Goal: Task Accomplishment & Management: Manage account settings

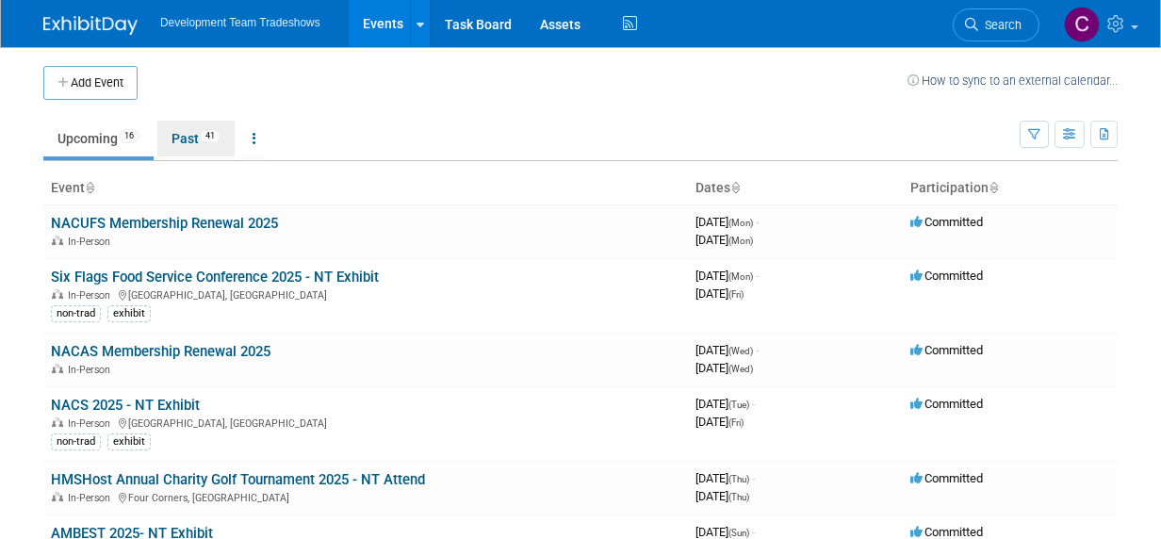
click at [181, 133] on link "Past 41" at bounding box center [195, 139] width 77 height 36
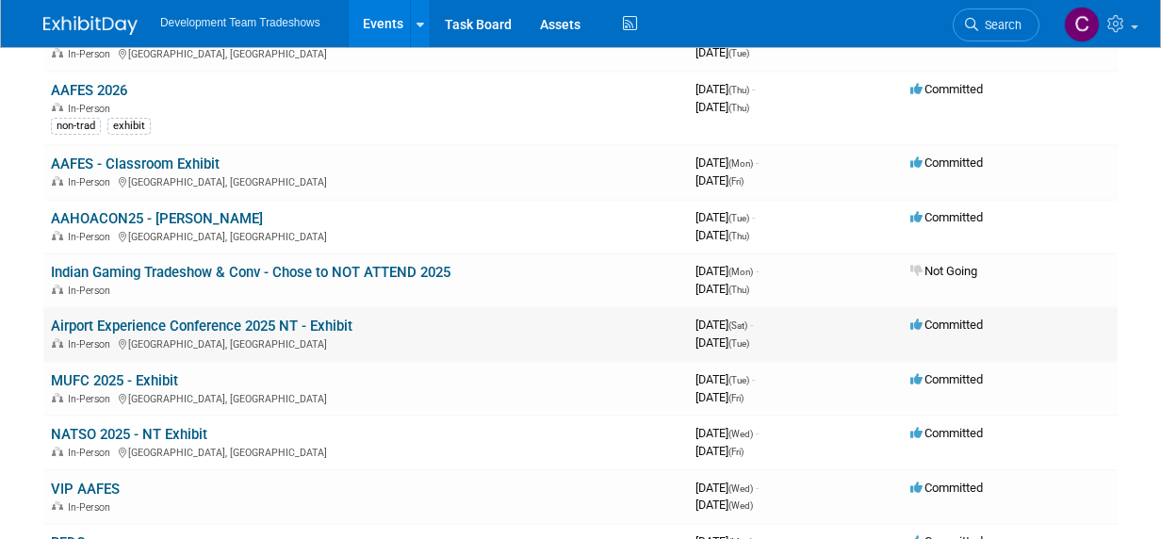
scroll to position [283, 0]
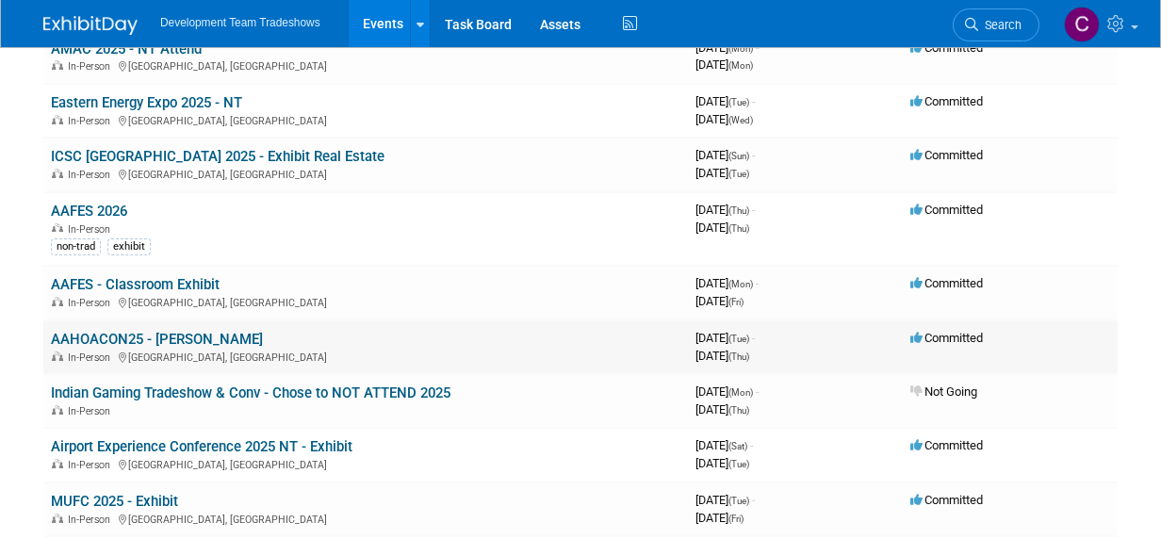
click at [152, 332] on link "AAHOACON25 - [PERSON_NAME]" at bounding box center [157, 339] width 212 height 17
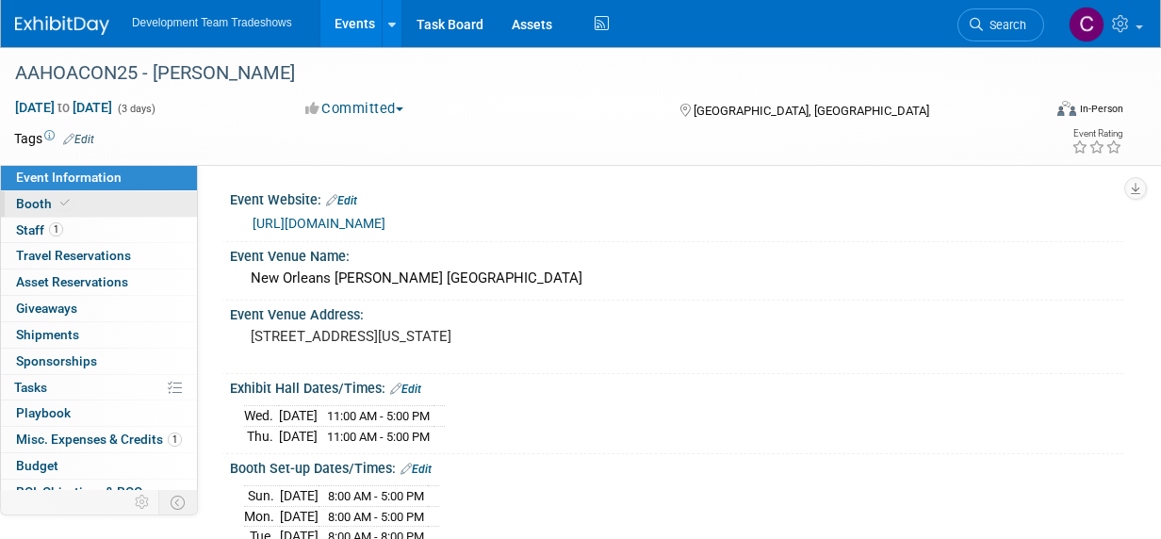
click at [28, 200] on span "Booth" at bounding box center [44, 203] width 57 height 15
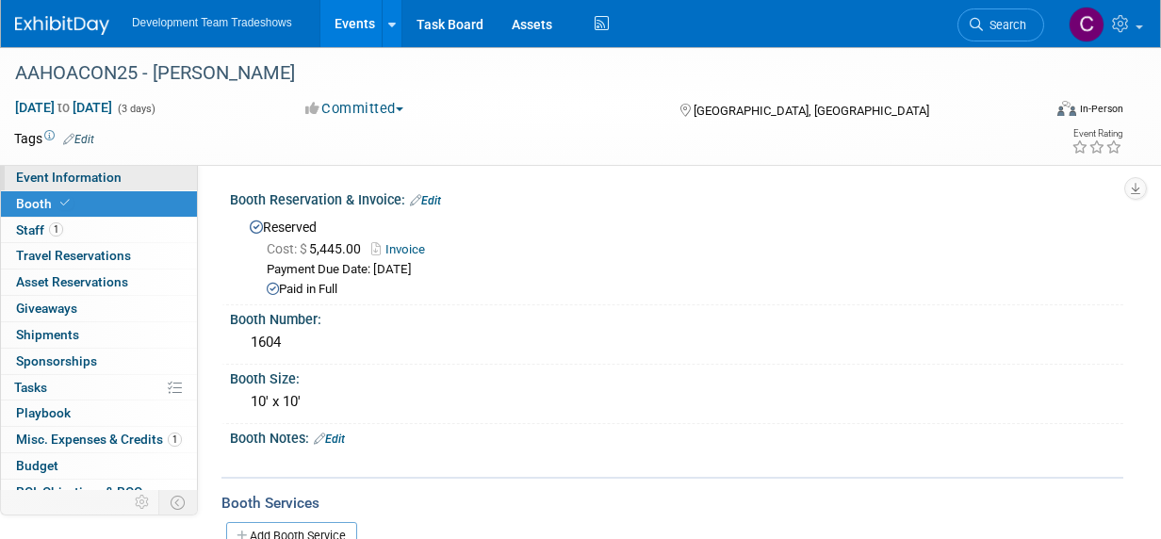
click at [50, 171] on span "Event Information" at bounding box center [69, 177] width 106 height 15
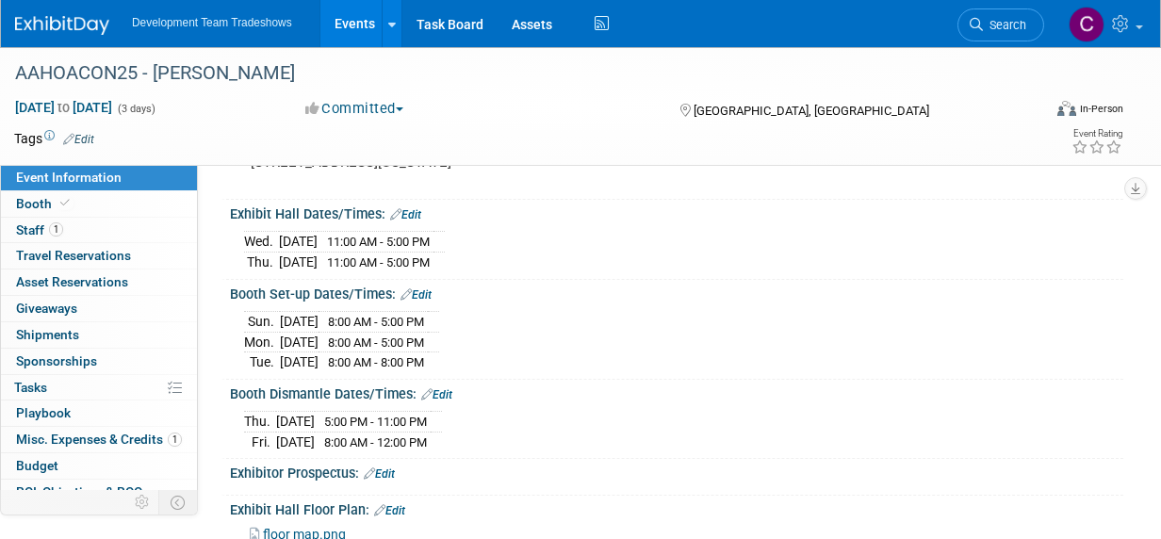
scroll to position [283, 0]
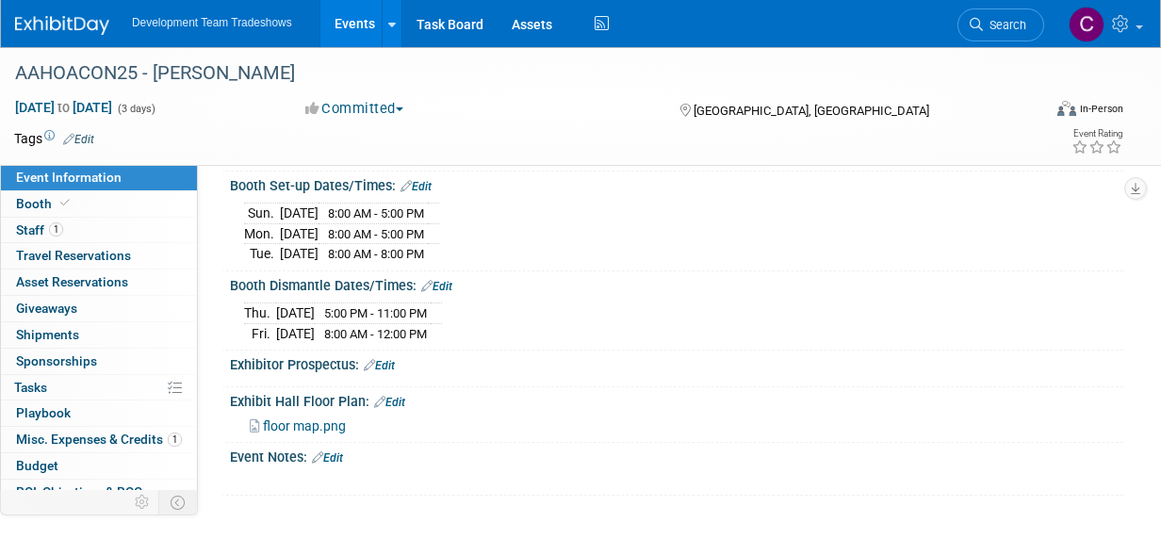
click at [305, 418] on span "floor map.png" at bounding box center [304, 425] width 83 height 15
click at [350, 21] on link "Events" at bounding box center [354, 23] width 69 height 47
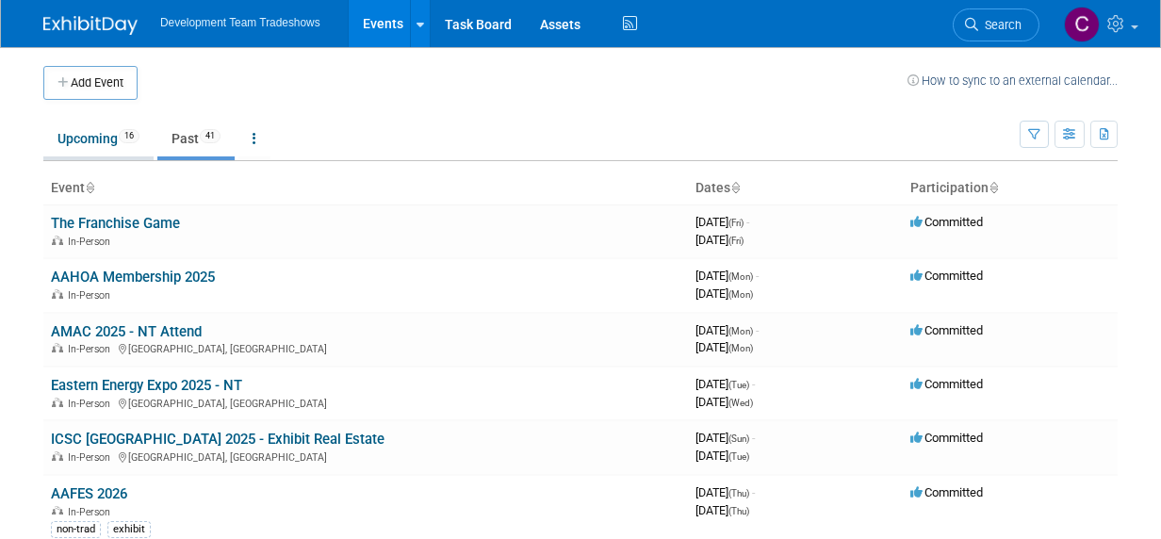
click at [93, 137] on link "Upcoming 16" at bounding box center [98, 139] width 110 height 36
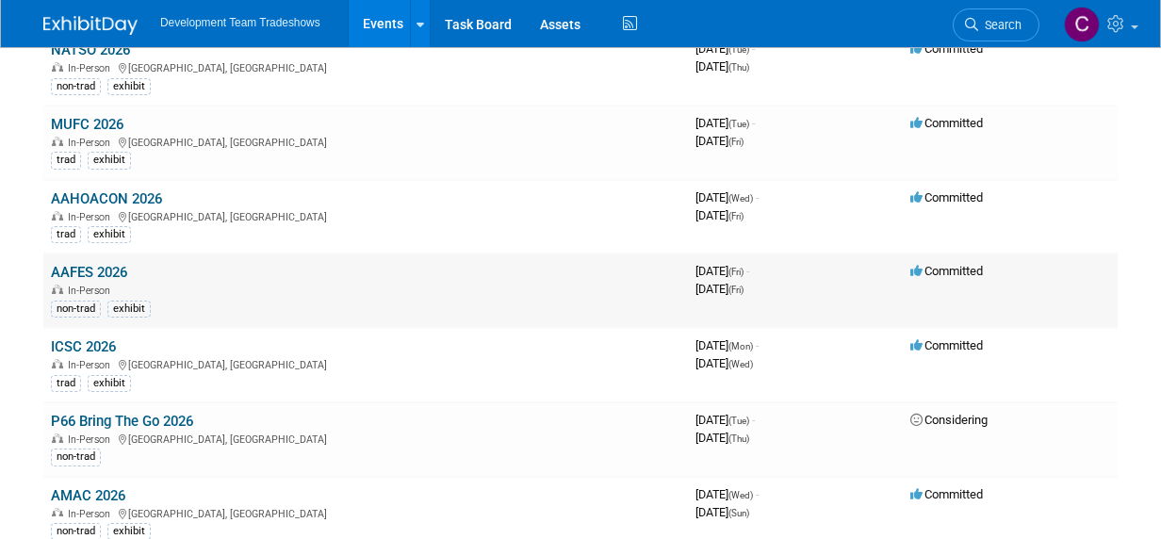
scroll to position [660, 0]
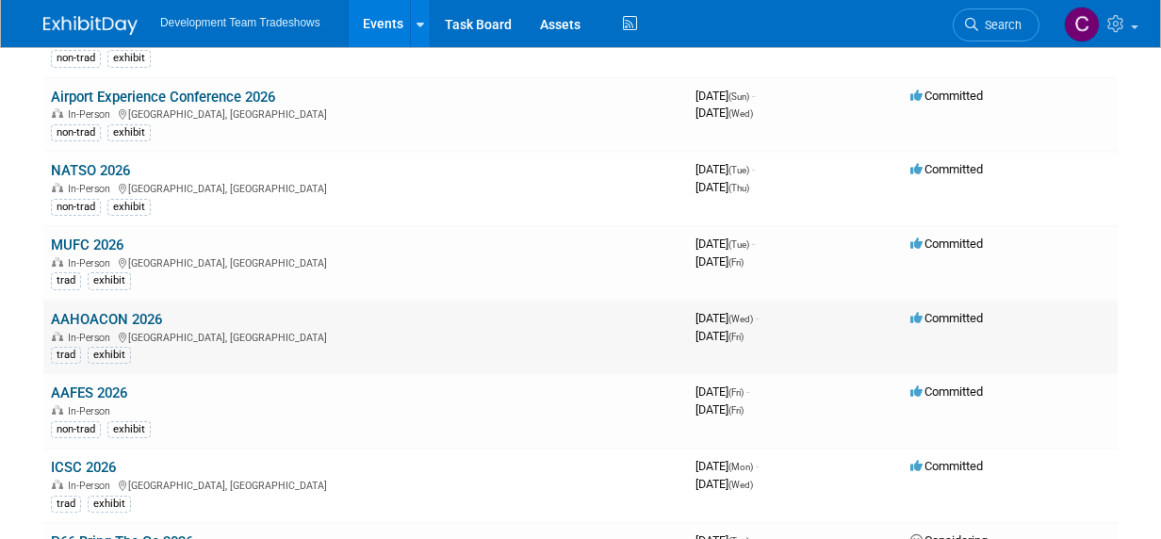
click at [101, 314] on link "AAHOACON 2026" at bounding box center [106, 319] width 111 height 17
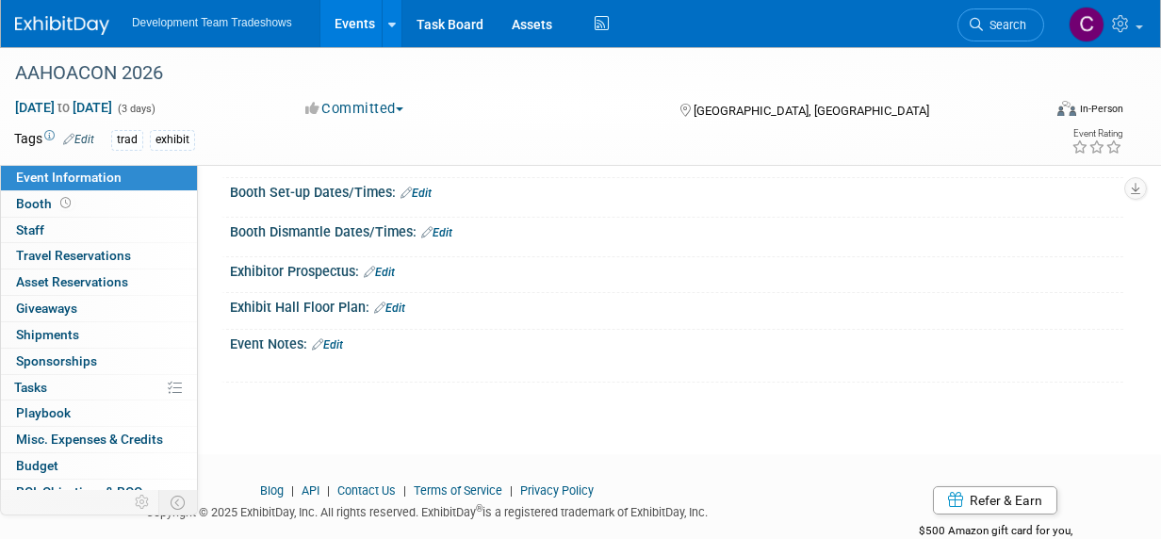
scroll to position [277, 0]
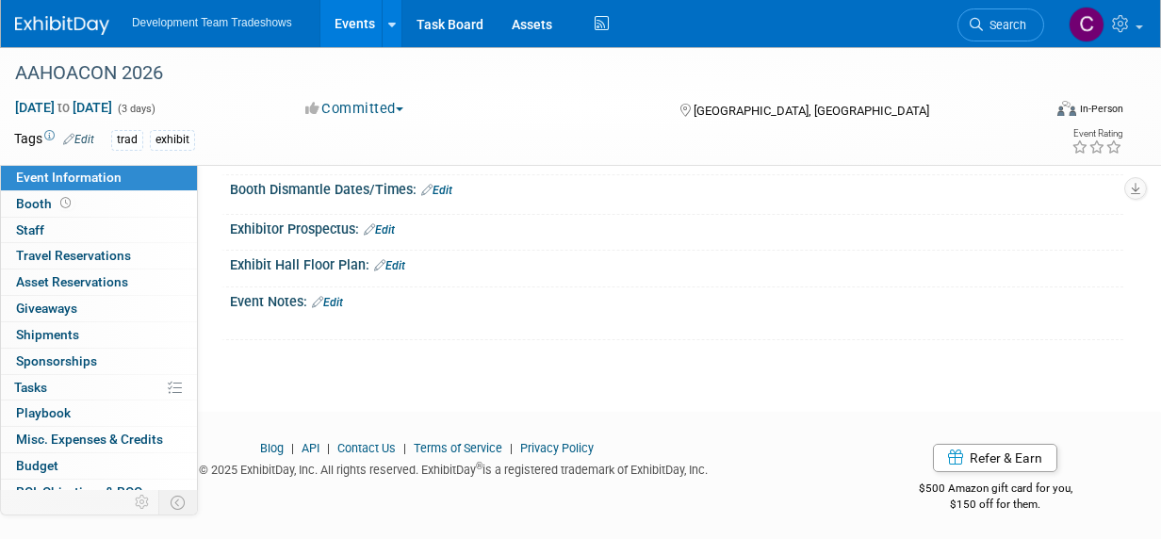
click at [394, 263] on link "Edit" at bounding box center [389, 265] width 31 height 13
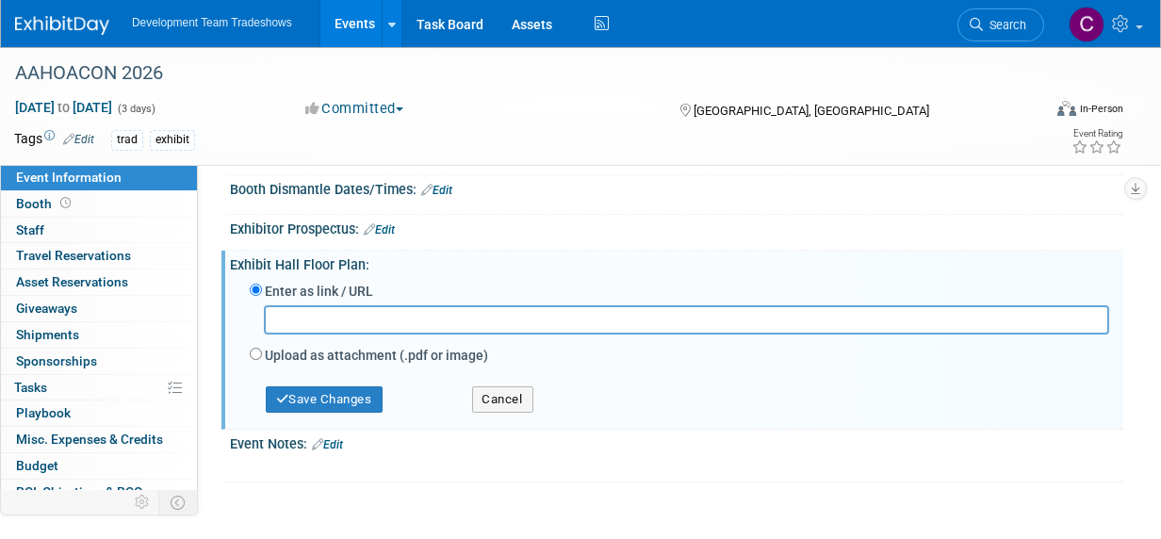
paste input "[URL][DOMAIN_NAME][DOMAIN_NAME]"
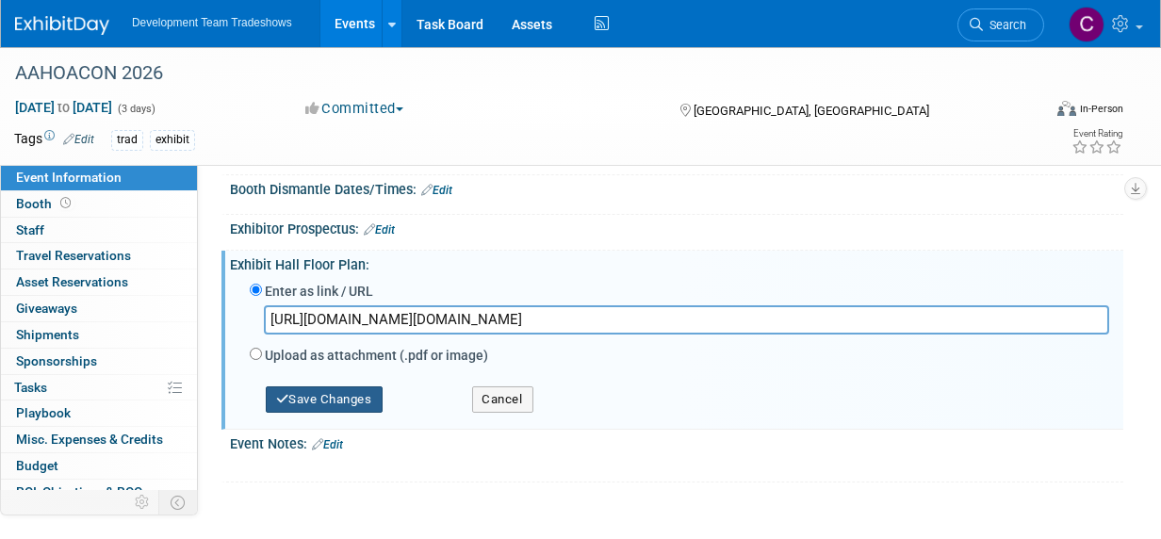
type input "[URL][DOMAIN_NAME][DOMAIN_NAME]"
click at [340, 392] on button "Save Changes" at bounding box center [324, 399] width 117 height 26
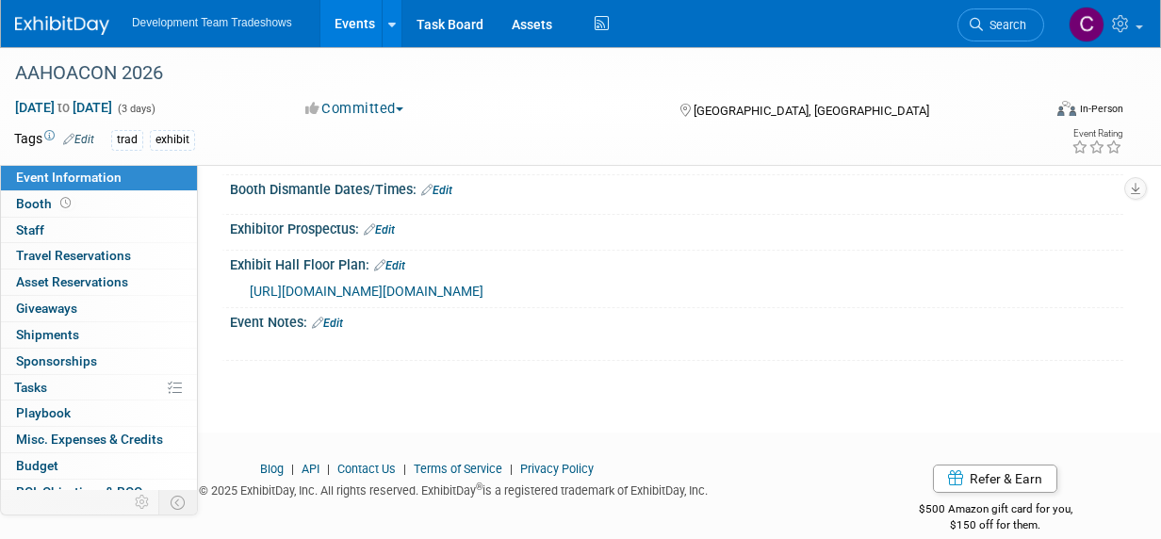
click at [387, 259] on link "Edit" at bounding box center [389, 265] width 31 height 13
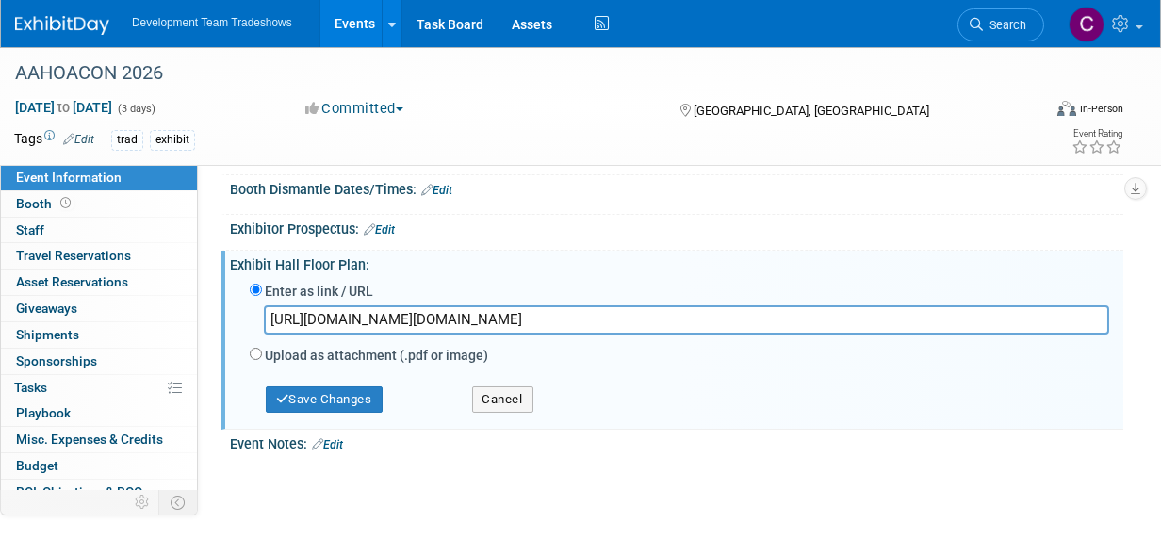
drag, startPoint x: 919, startPoint y: 314, endPoint x: 197, endPoint y: 317, distance: 721.7
click at [197, 316] on div "Event Information Event Info Booth Booth 0 Staff 0 Staff 0 Travel Reservations …" at bounding box center [580, 126] width 1161 height 712
type input "[URL][DOMAIN_NAME]"
click at [333, 396] on button "Save Changes" at bounding box center [324, 399] width 117 height 26
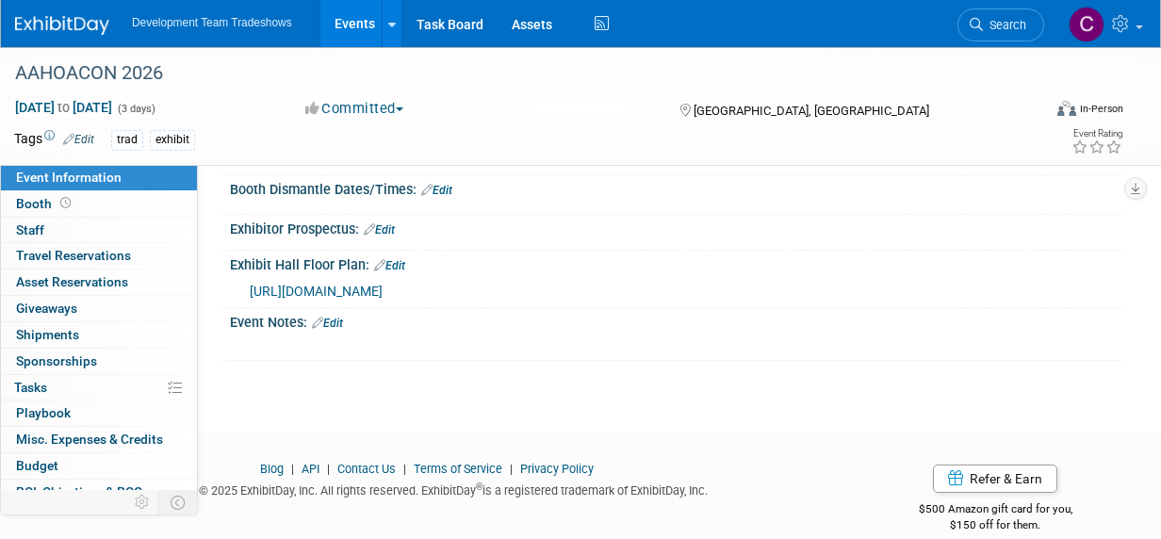
click at [341, 291] on span "[URL][DOMAIN_NAME]" at bounding box center [316, 291] width 133 height 15
